Goal: Task Accomplishment & Management: Use online tool/utility

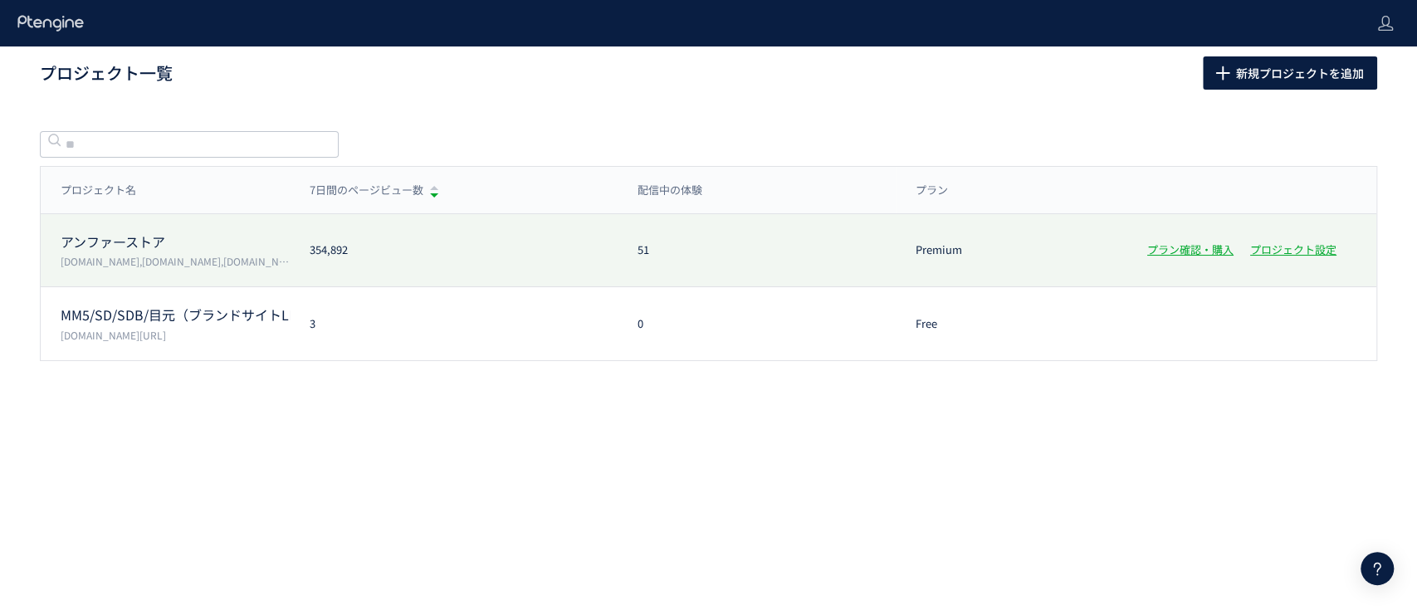
click at [226, 240] on p "アンファーストア" at bounding box center [175, 242] width 229 height 19
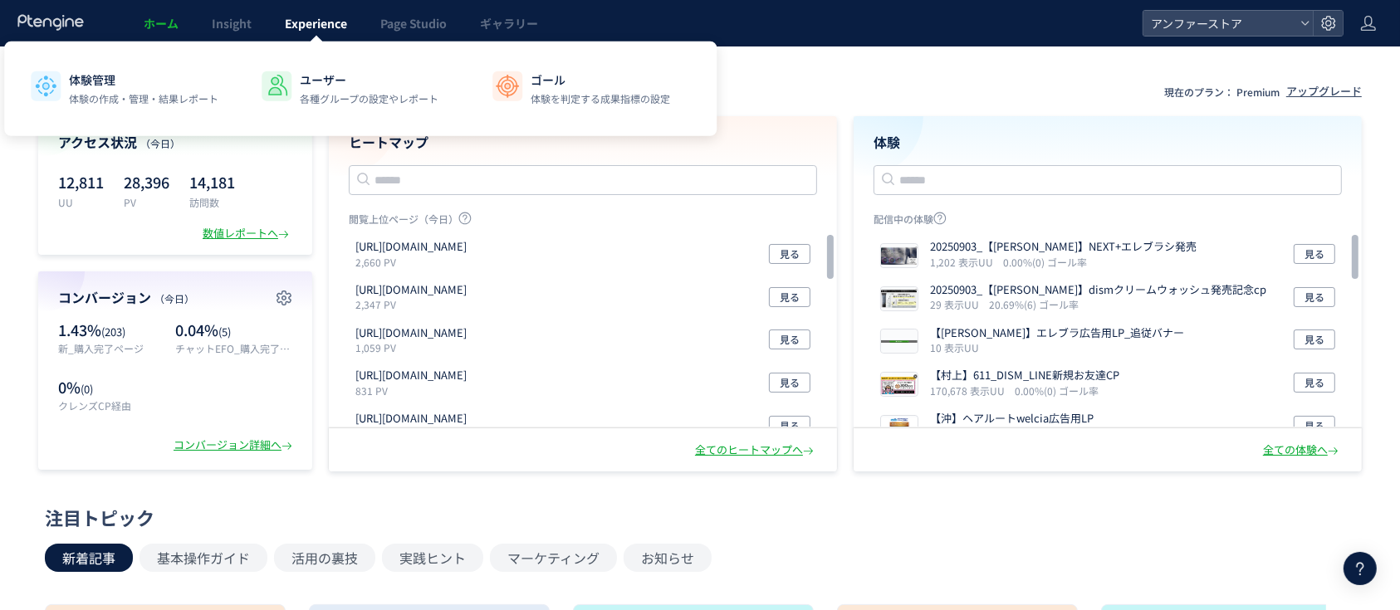
click at [315, 15] on span "Experience" at bounding box center [316, 23] width 62 height 17
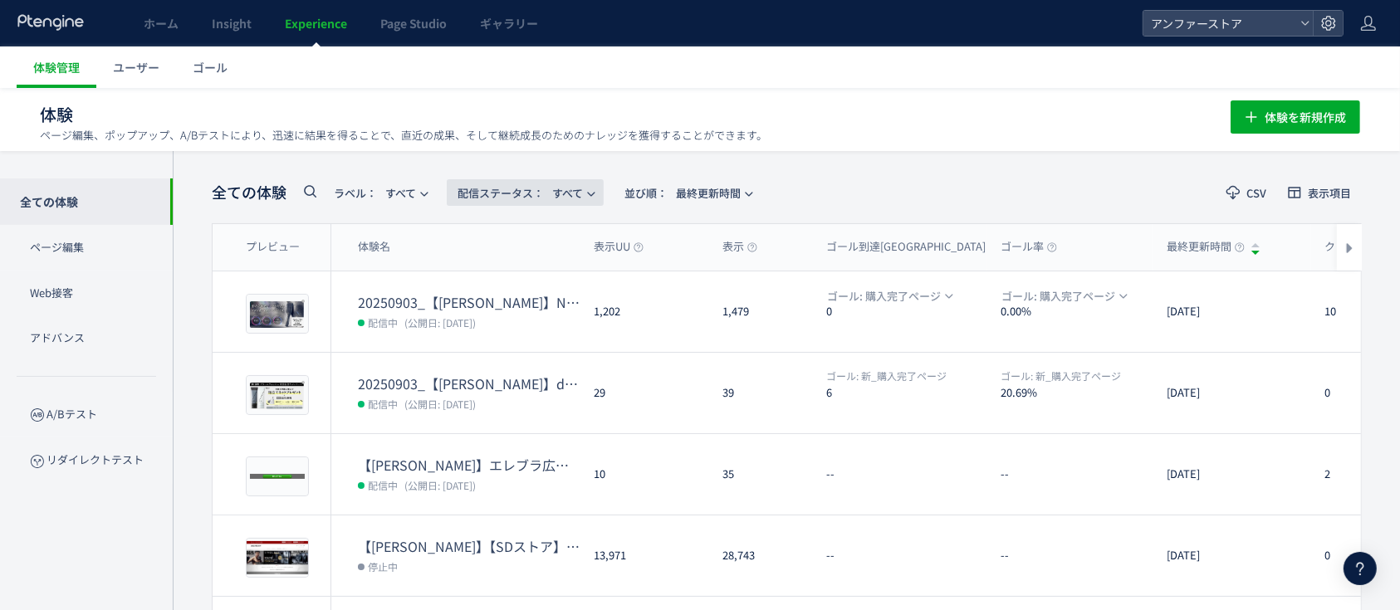
click at [578, 193] on span "配信ステータス​： すべて" at bounding box center [520, 192] width 125 height 27
click at [532, 272] on li "配信中" at bounding box center [530, 270] width 68 height 30
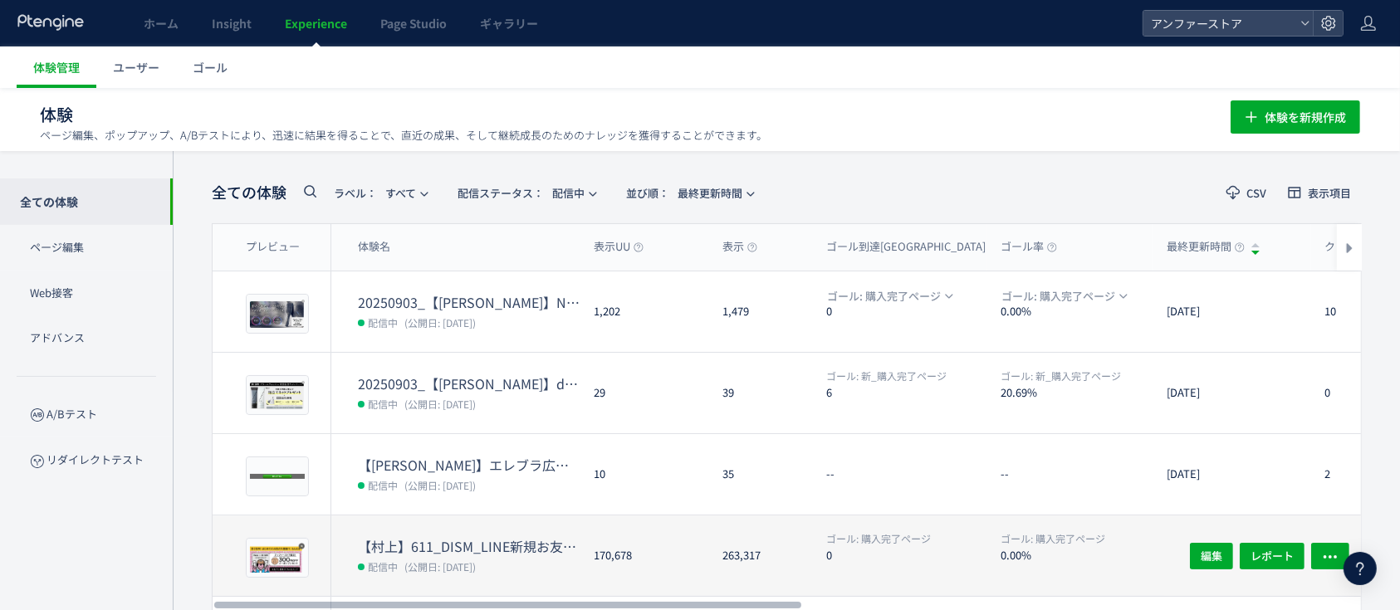
click at [505, 543] on dt "【村上】611_DISM_LINE新規お友達CP" at bounding box center [469, 546] width 223 height 19
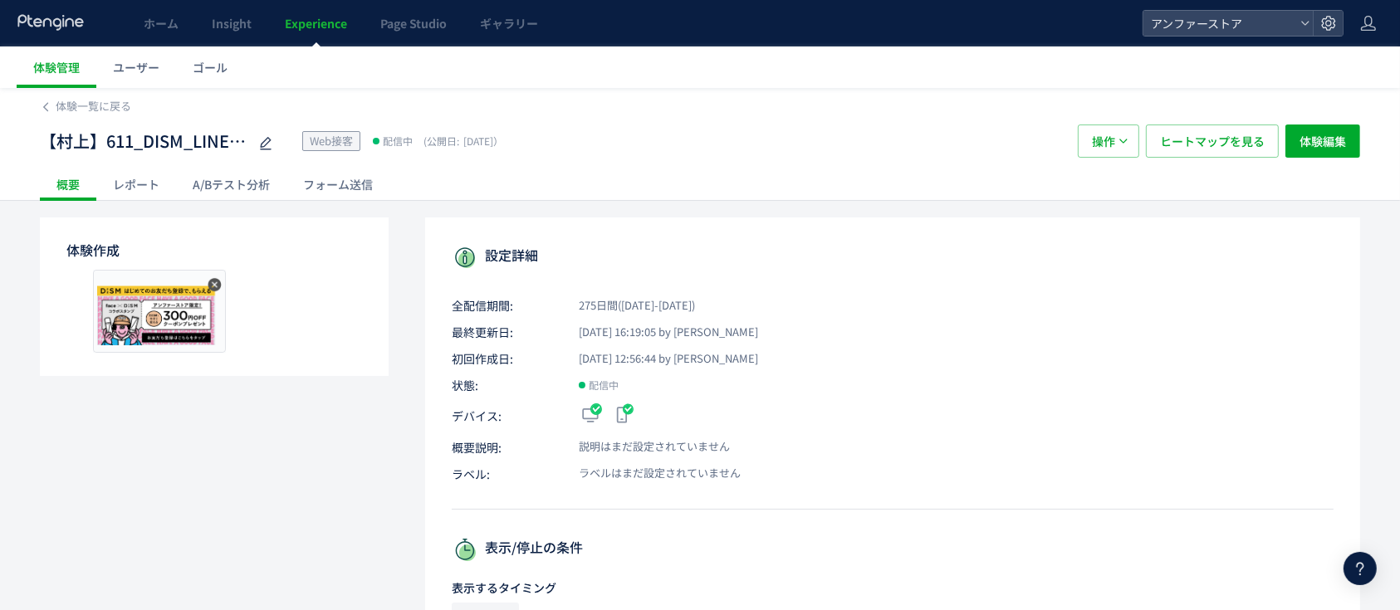
click at [1344, 118] on div "【[PERSON_NAME]】611_DISM_LINE新規お友達CP Web接客 配信中 (公開日: [DATE]） 操作 ヒートマップを見る 体験編集" at bounding box center [700, 141] width 1320 height 53
click at [1337, 134] on span "体験編集" at bounding box center [1323, 141] width 47 height 33
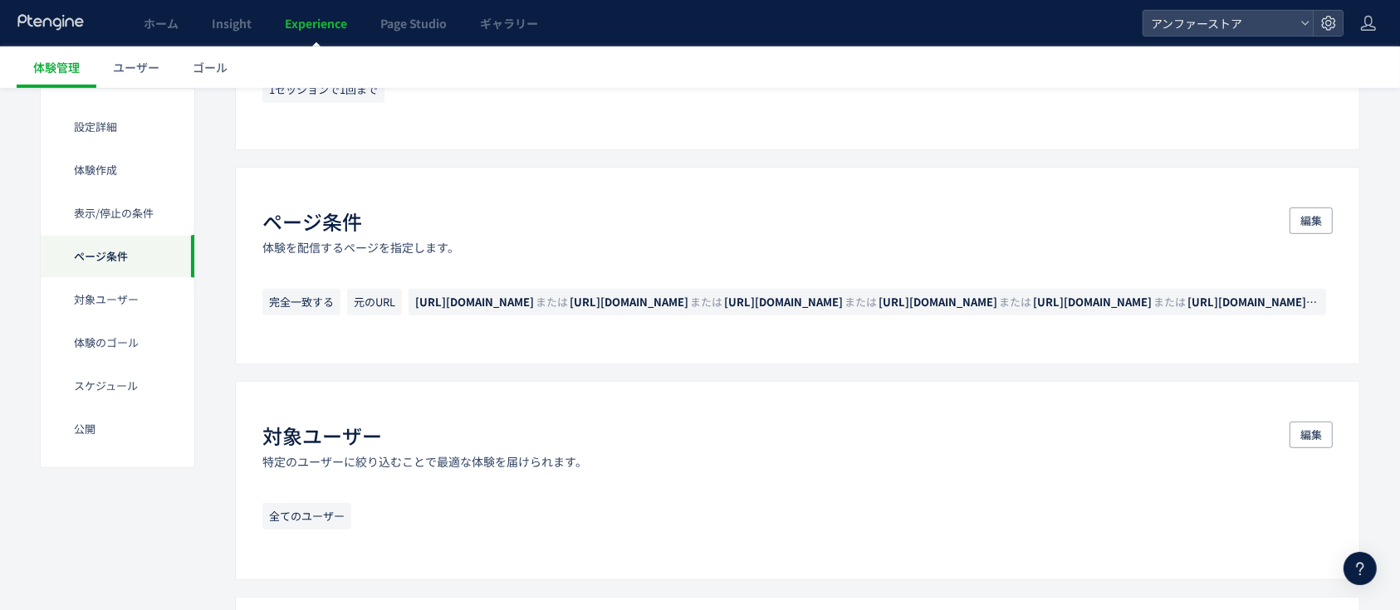
scroll to position [885, 0]
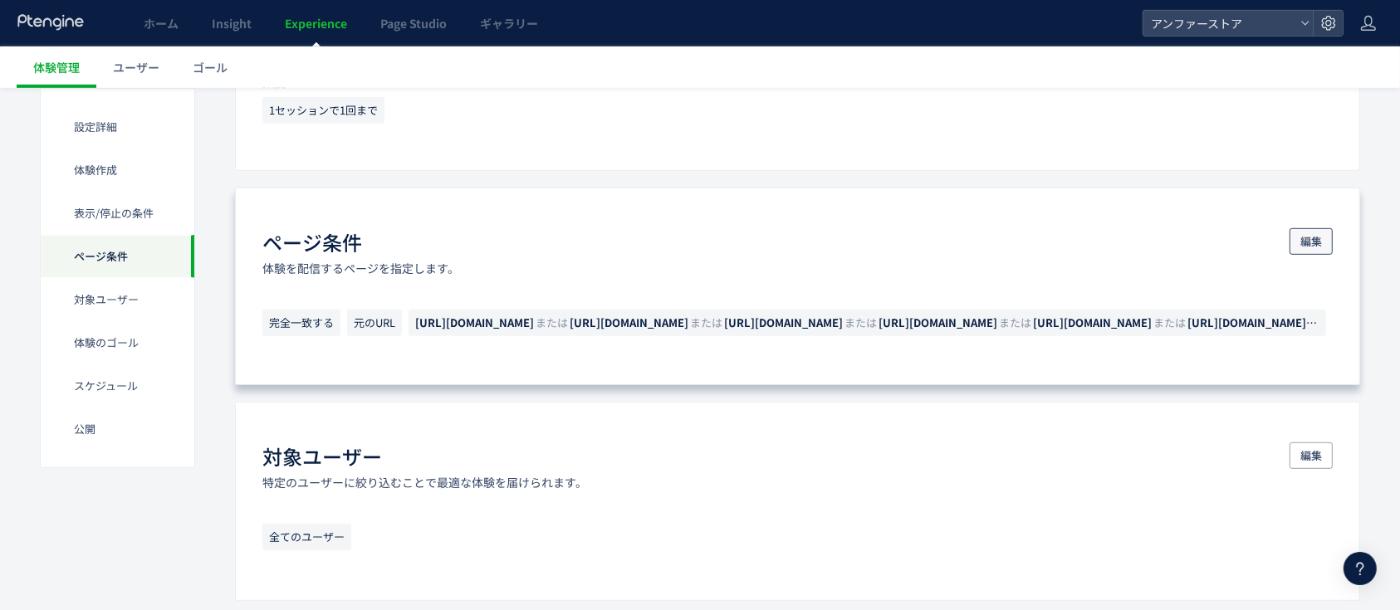
click at [1313, 239] on span "編集" at bounding box center [1311, 241] width 22 height 27
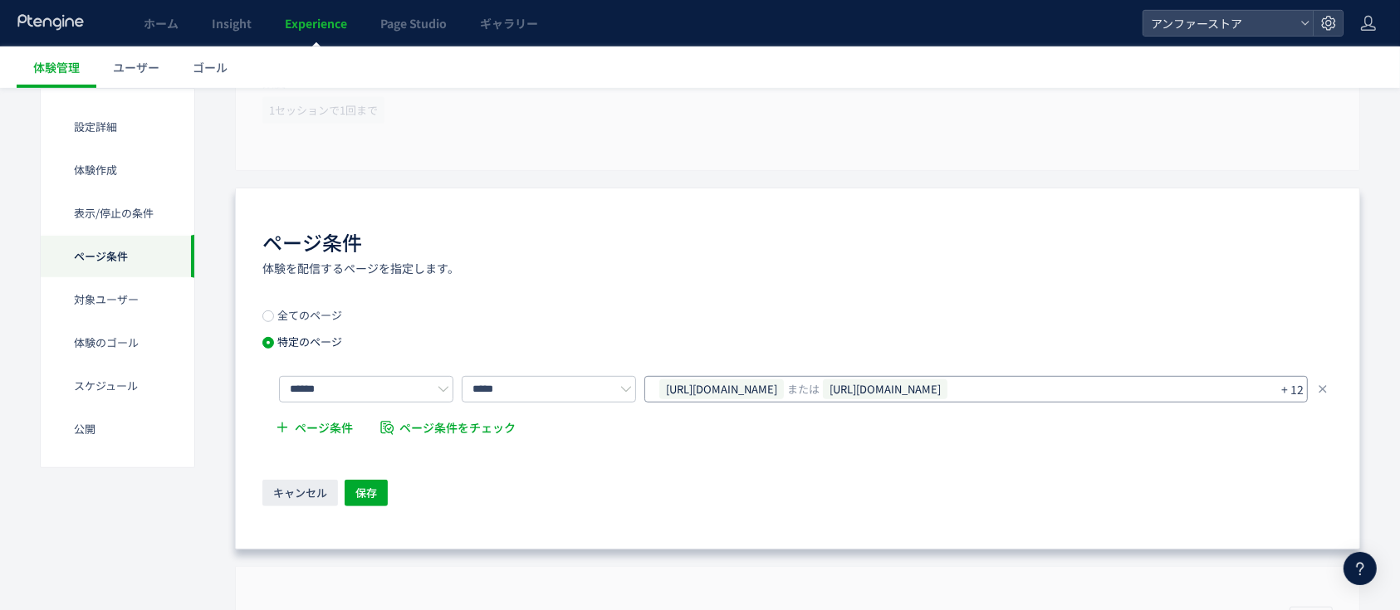
click at [820, 389] on span "または" at bounding box center [803, 389] width 32 height 27
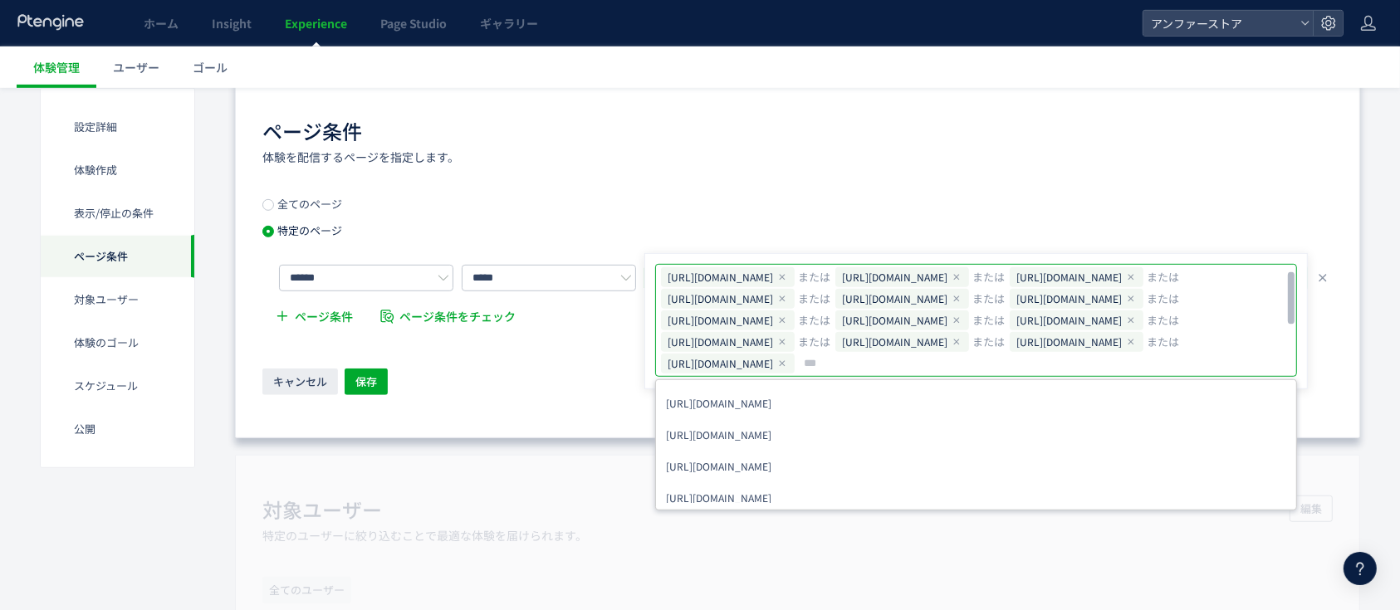
scroll to position [0, 0]
click at [1001, 194] on div "ページ条件 体験を配信するページを指定します。 全てのページ 特定のページ ****** ***** [URL][DOMAIN_NAME] または [URL]…" at bounding box center [797, 257] width 1125 height 362
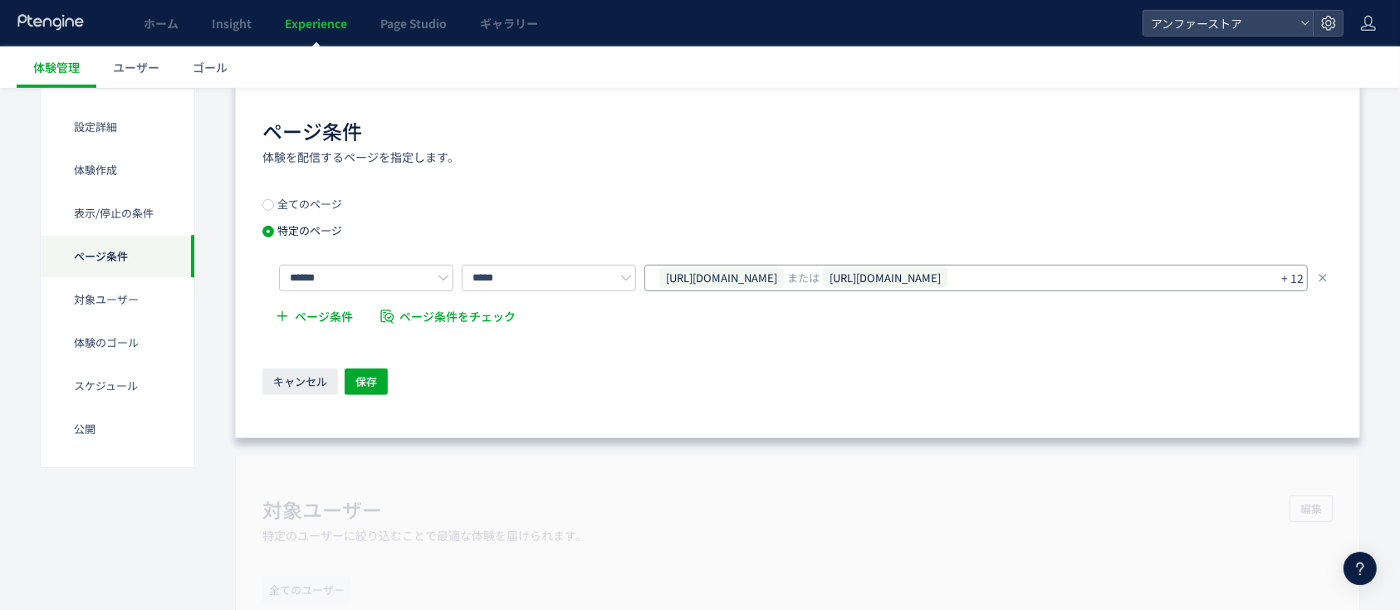
click at [947, 277] on span "[URL][DOMAIN_NAME]" at bounding box center [885, 278] width 125 height 20
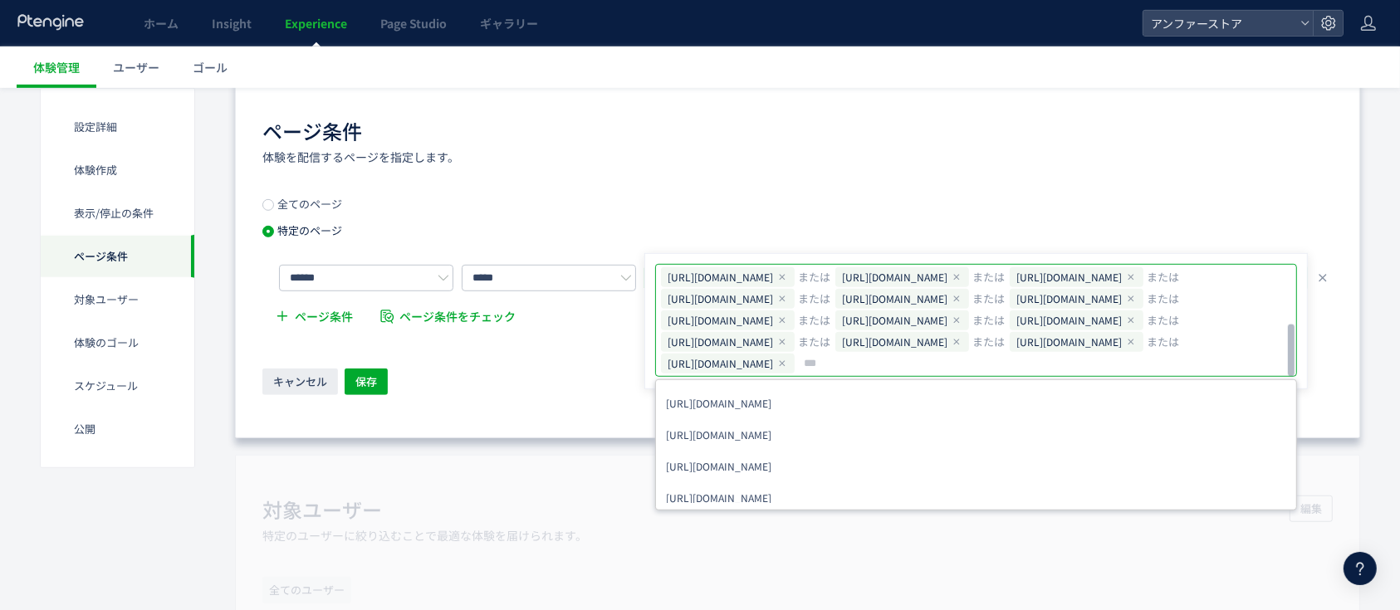
scroll to position [142, 0]
click at [913, 165] on div "ページ条件 体験を配信するページを指定します。 全てのページ 特定のページ ****** ***** [URL][DOMAIN_NAME] または [URL]…" at bounding box center [797, 257] width 1125 height 362
